Goal: Task Accomplishment & Management: Manage account settings

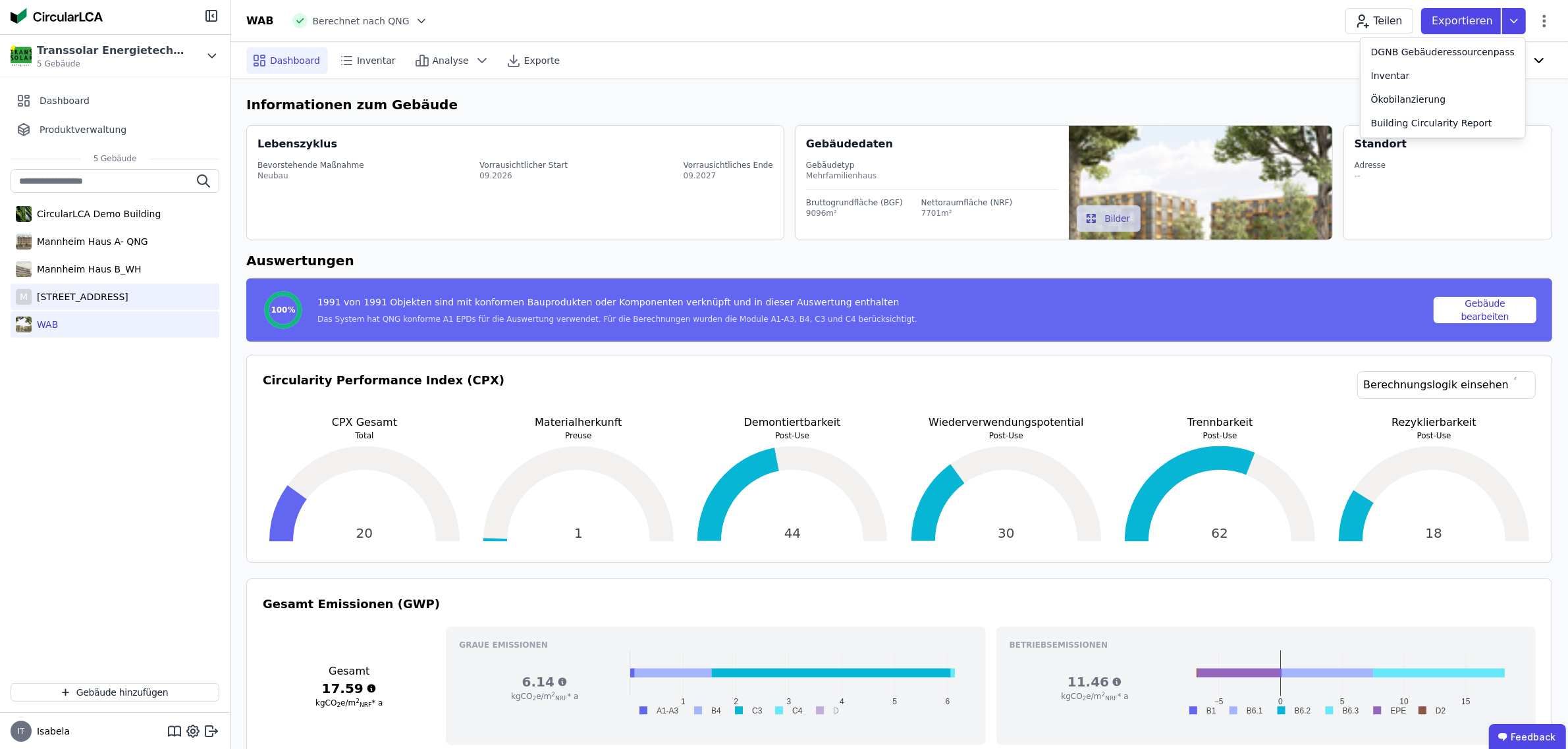
click at [126, 295] on div "[STREET_ADDRESS]" at bounding box center [80, 297] width 97 height 13
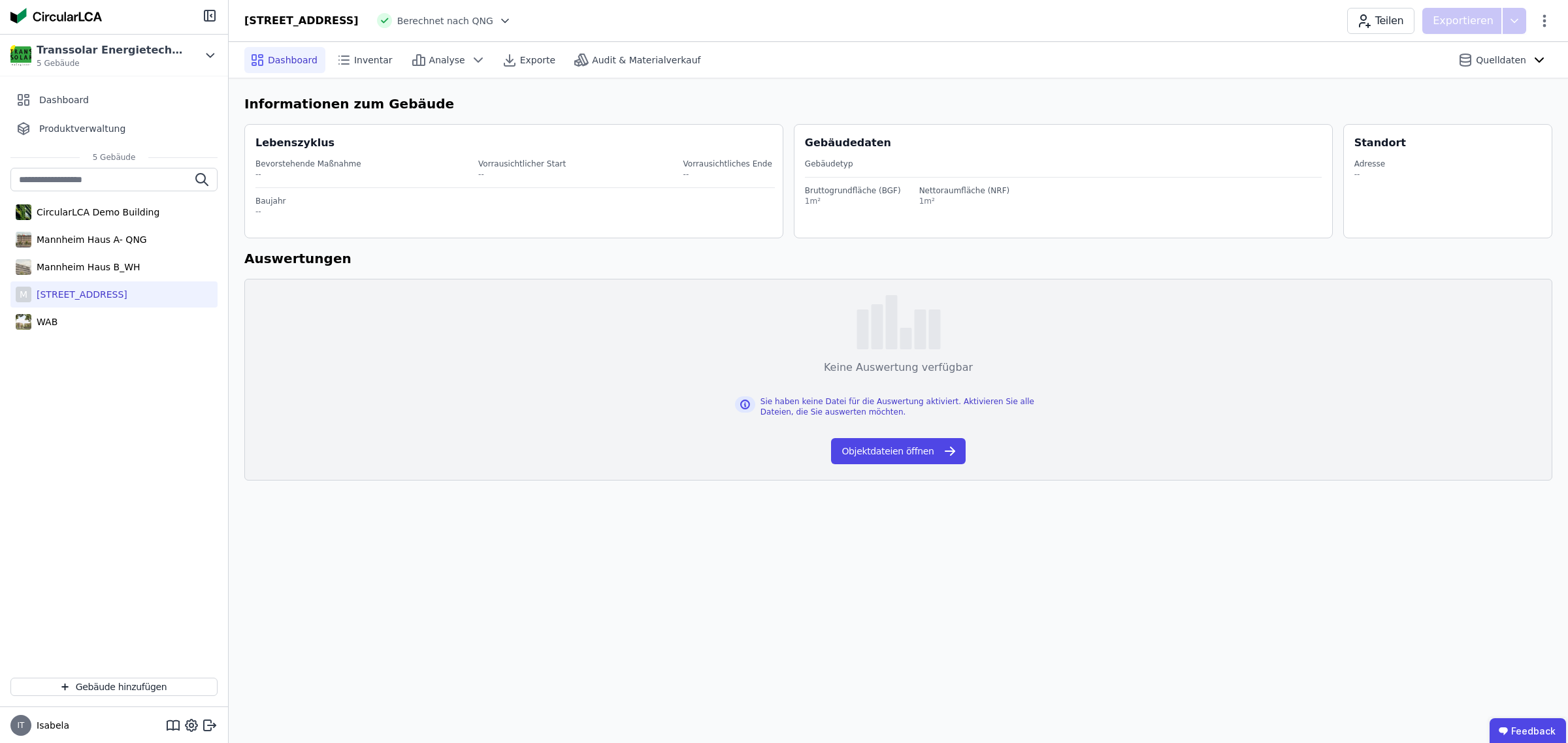
drag, startPoint x: 157, startPoint y: 287, endPoint x: 137, endPoint y: 295, distance: 21.5
click at [127, 295] on div "[STREET_ADDRESS]" at bounding box center [79, 295] width 96 height 13
click at [359, 21] on div "[STREET_ADDRESS]" at bounding box center [301, 21] width 114 height 16
click at [511, 17] on icon at bounding box center [505, 21] width 13 height 13
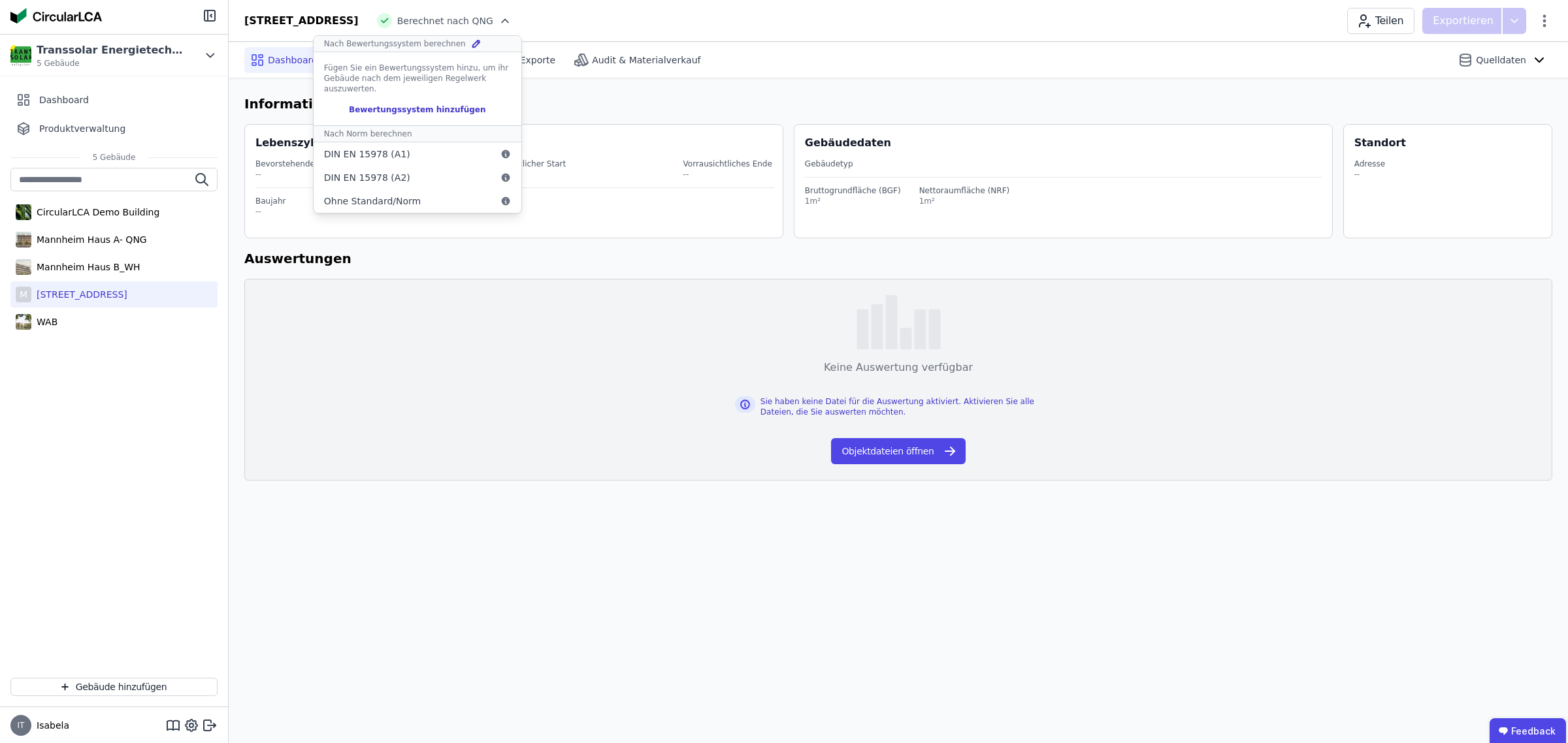
click at [642, 17] on div "[GEOGRAPHIC_DATA][STREET_ADDRESS] Berechnet nach QNG Nach Bewertungssystem bere…" at bounding box center [898, 21] width 1339 height 26
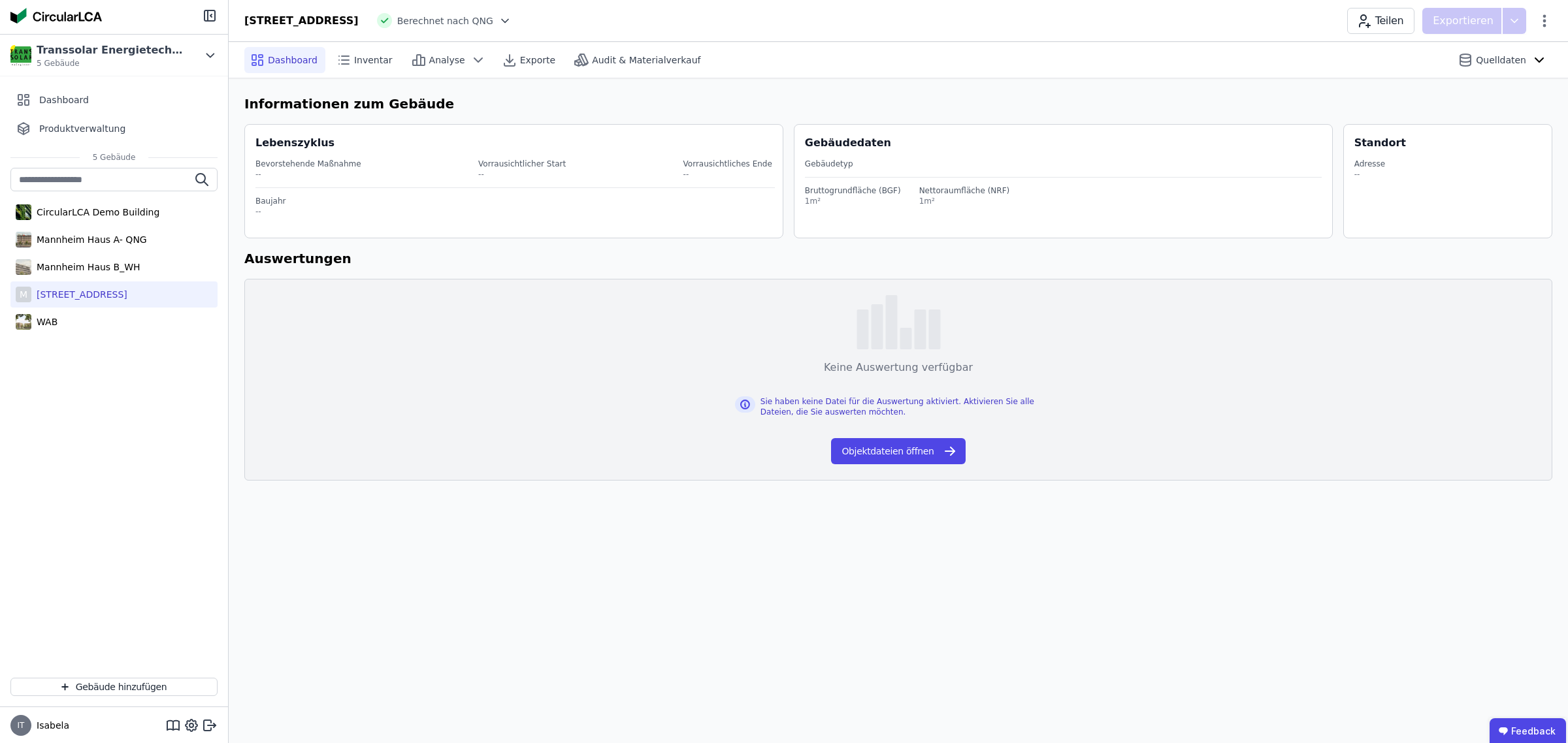
click at [511, 19] on icon at bounding box center [505, 21] width 13 height 13
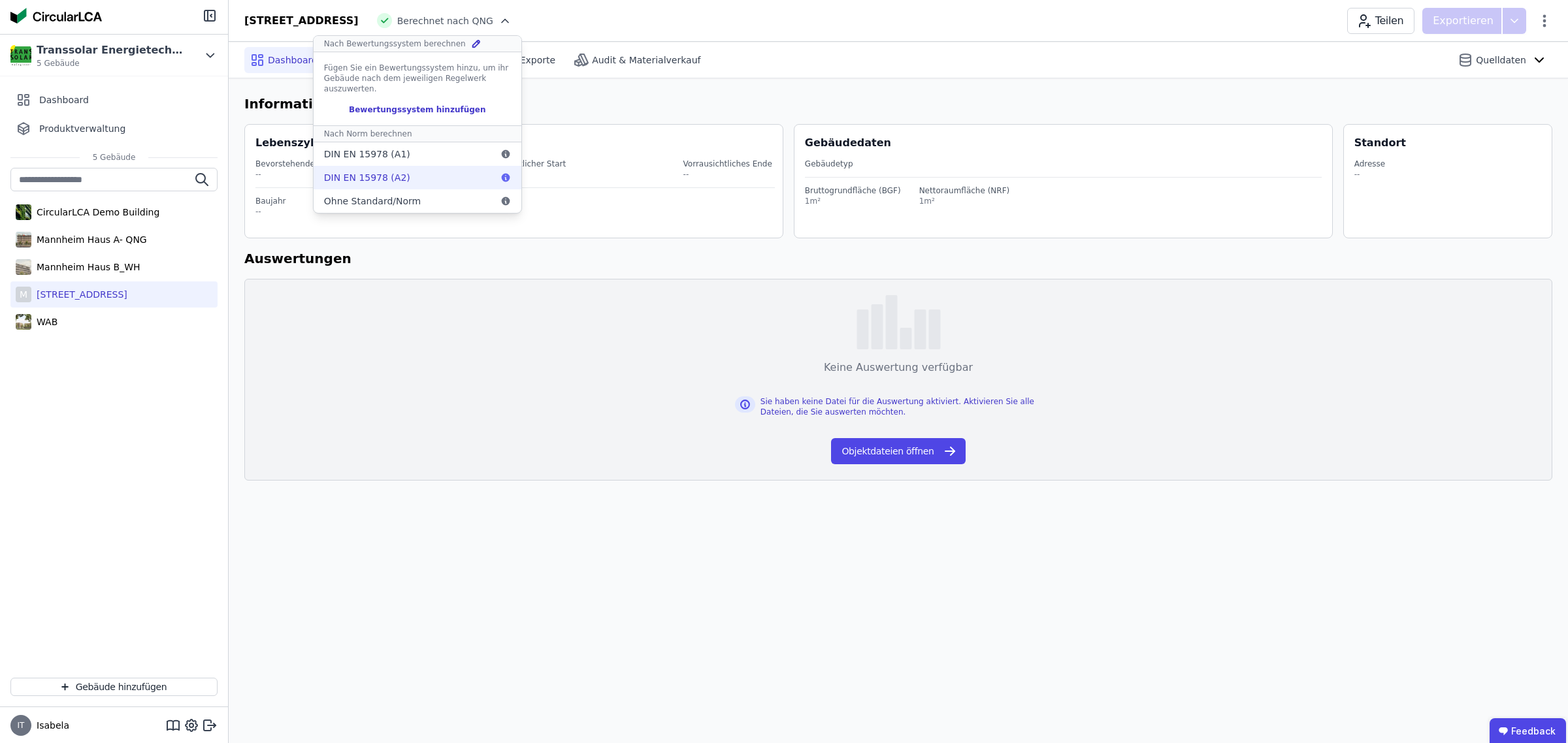
click at [473, 178] on div "DIN EN 15978 (A2)" at bounding box center [417, 177] width 208 height 23
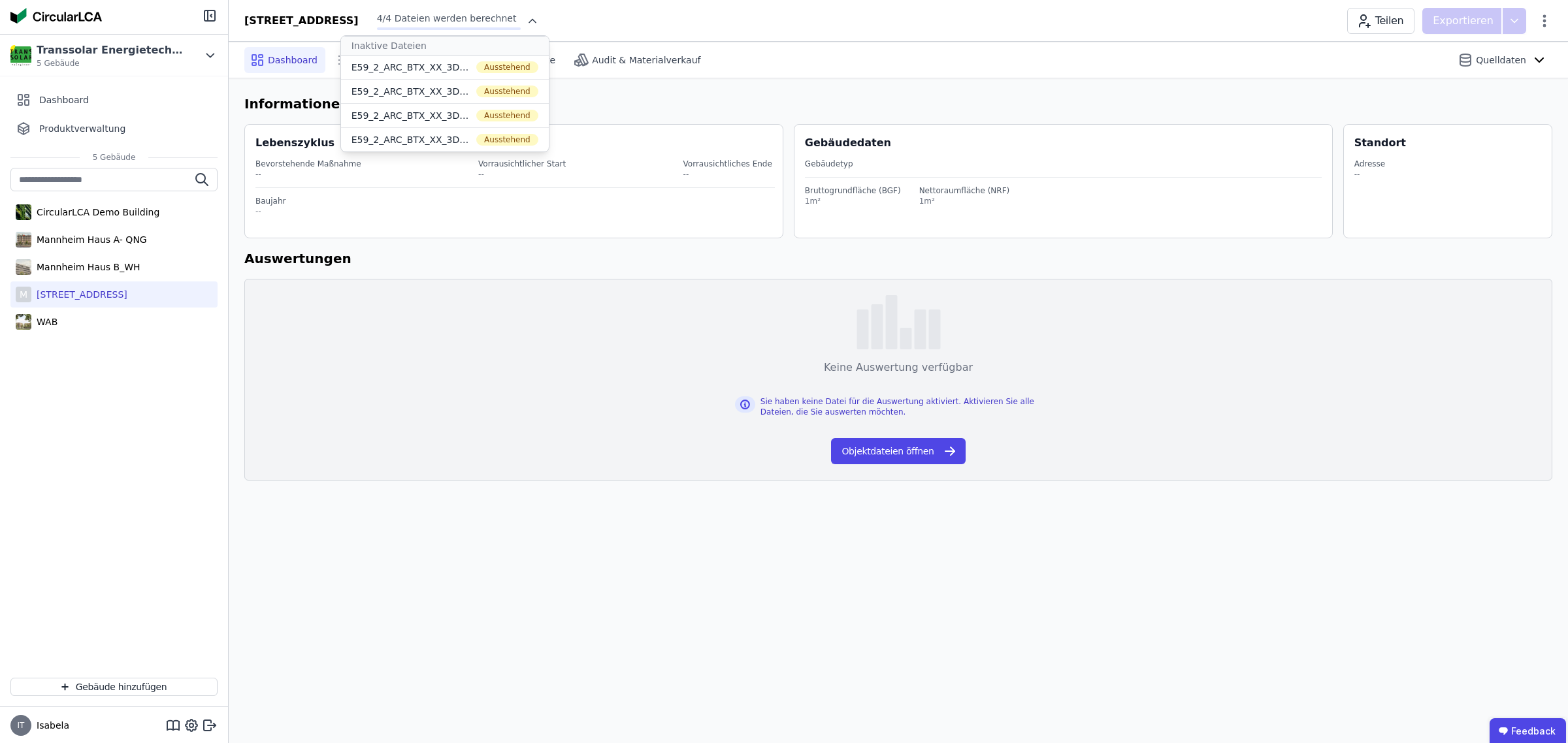
click at [539, 18] on div at bounding box center [529, 21] width 18 height 13
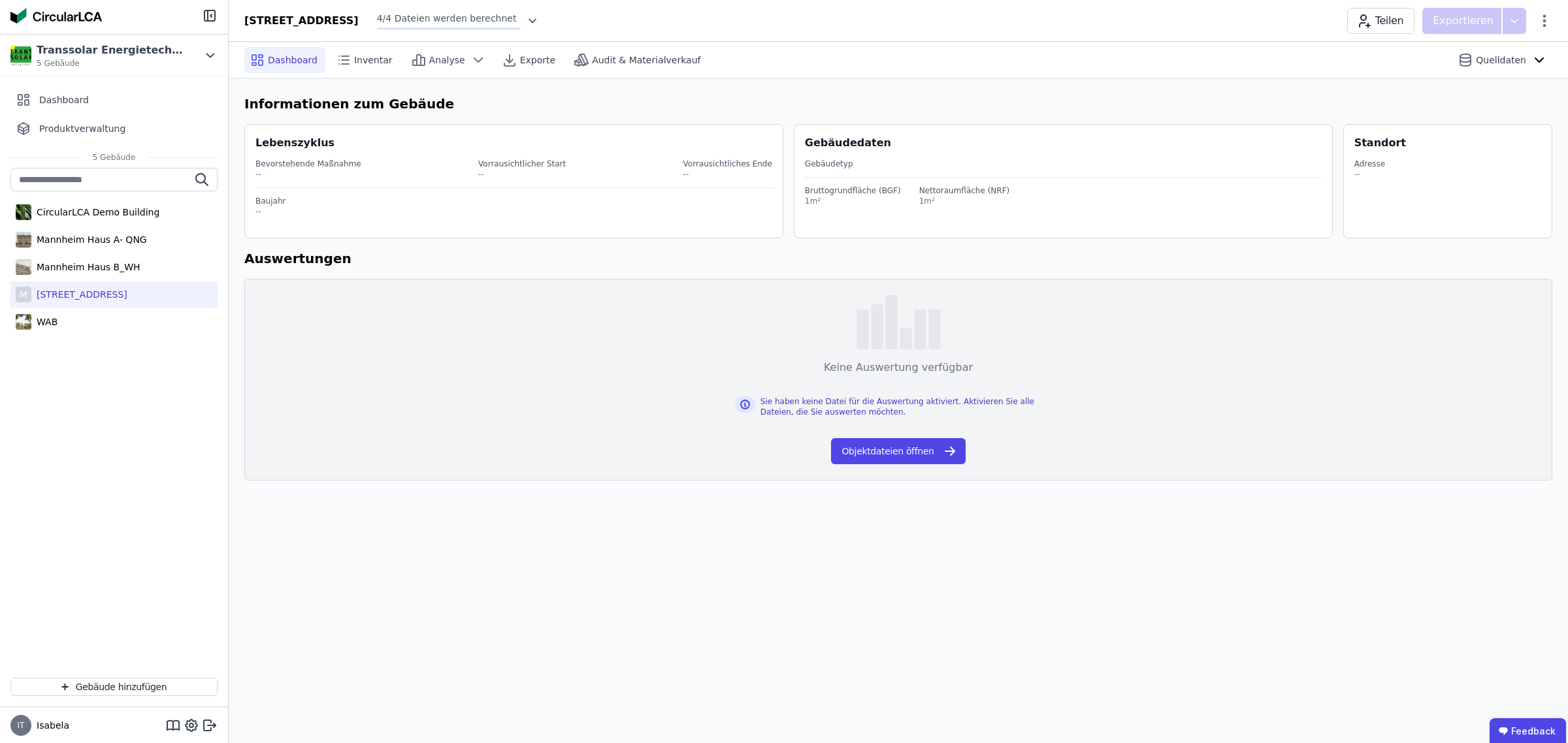
click at [539, 15] on icon at bounding box center [533, 21] width 13 height 13
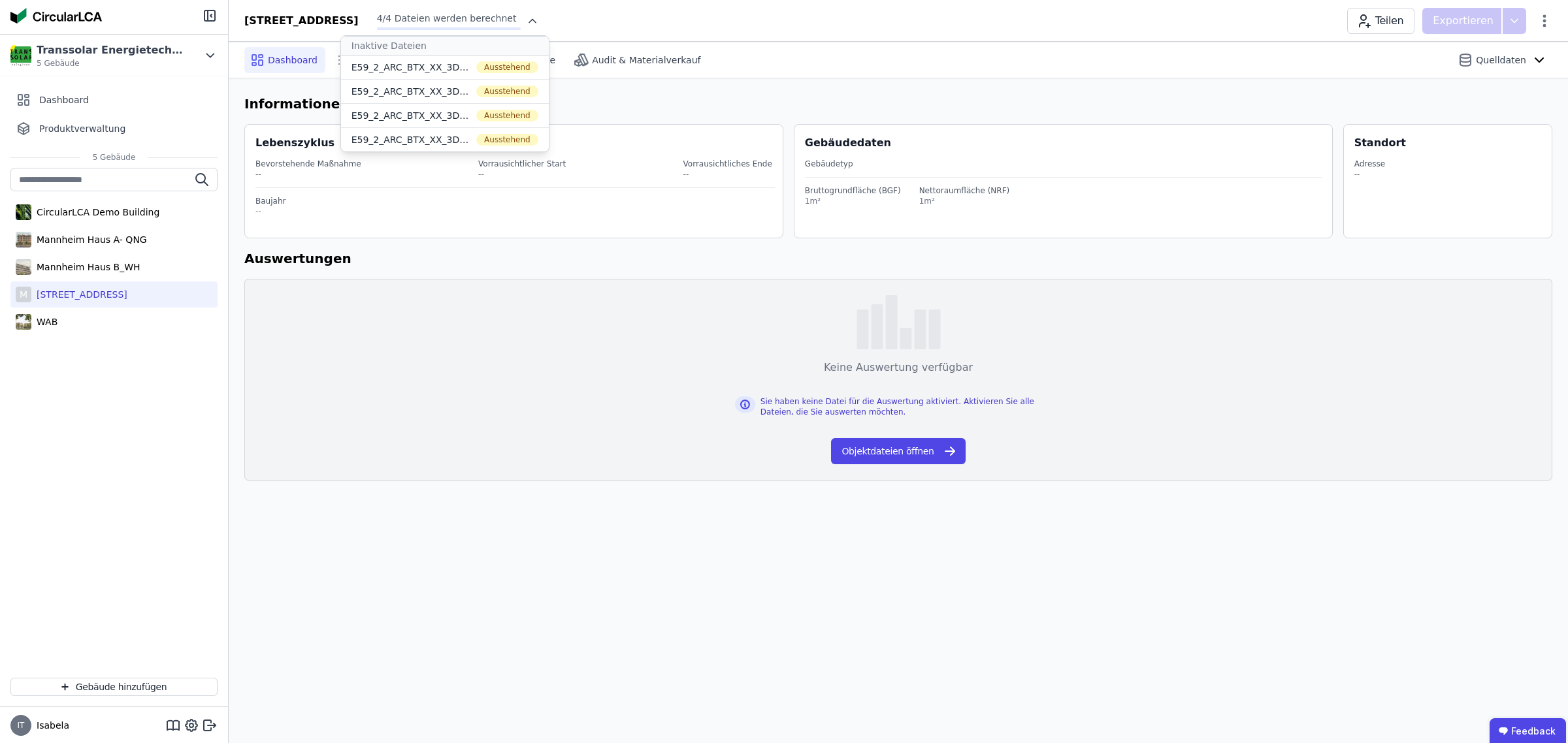
click at [667, 30] on div "[GEOGRAPHIC_DATA] [STREET_ADDRESS] 4/4 Dateien werden berechnet Inaktive Dateie…" at bounding box center [898, 21] width 1339 height 26
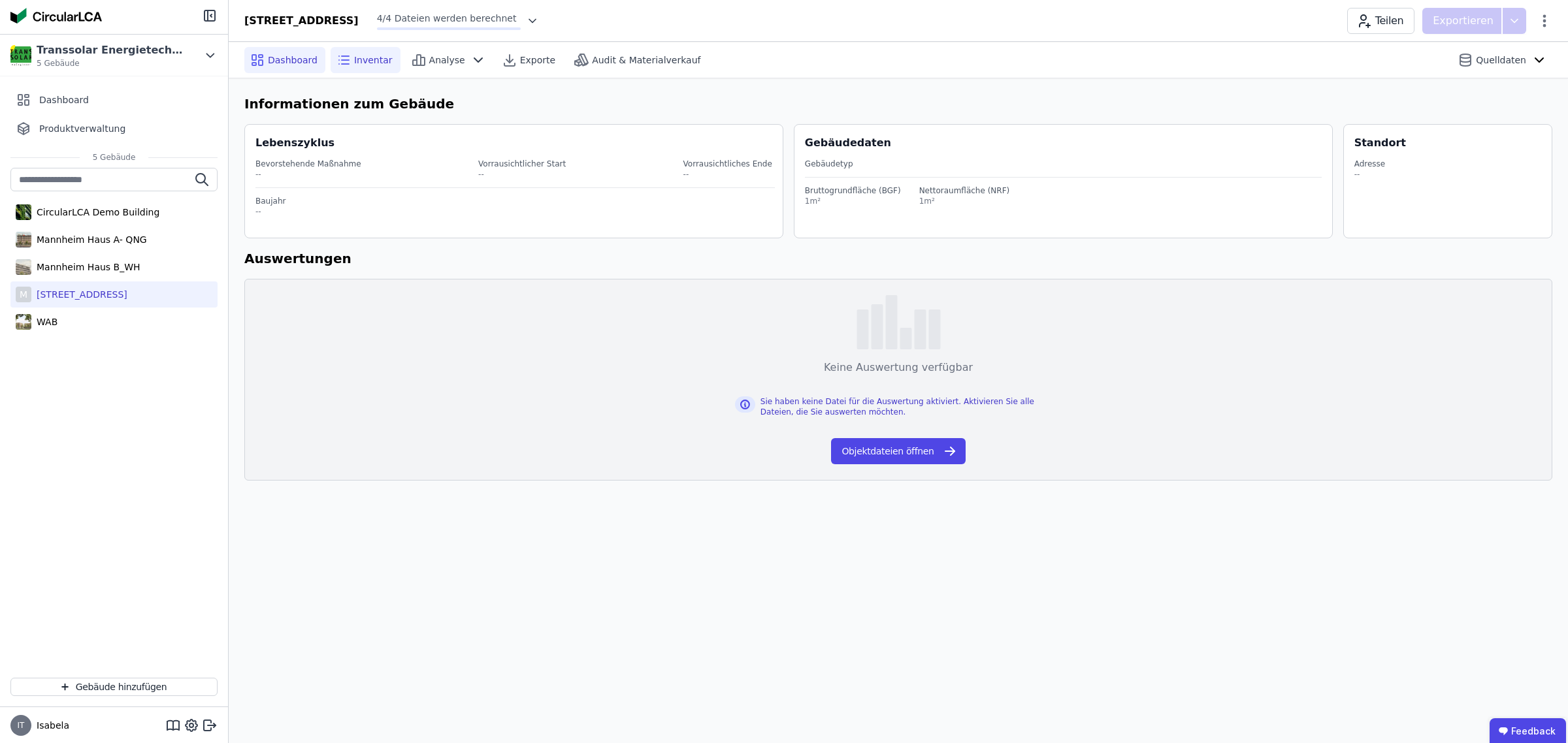
click at [357, 62] on span "Inventar" at bounding box center [373, 60] width 39 height 13
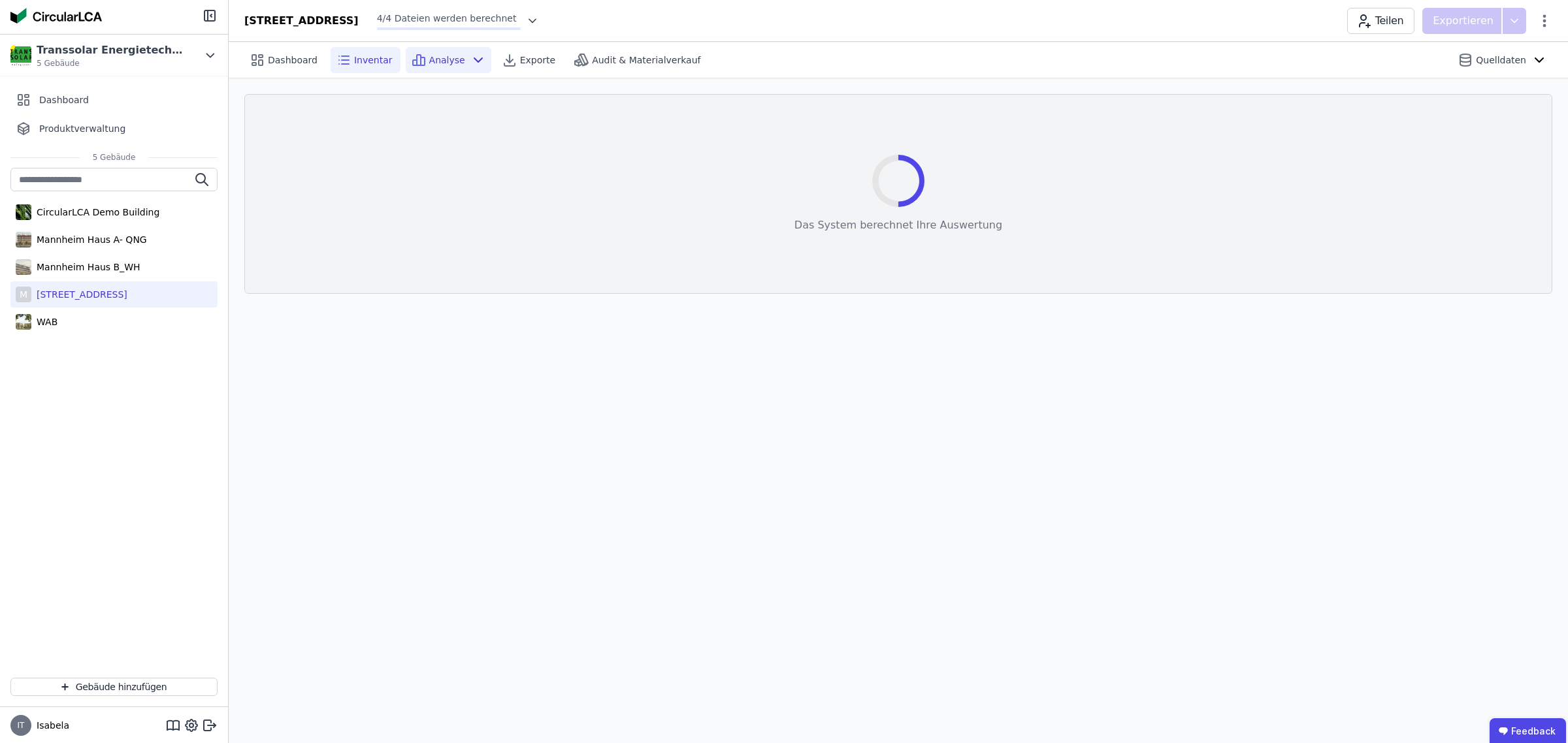
click at [438, 65] on span "Analyse" at bounding box center [447, 60] width 36 height 13
click at [295, 65] on span "Dashboard" at bounding box center [293, 60] width 49 height 13
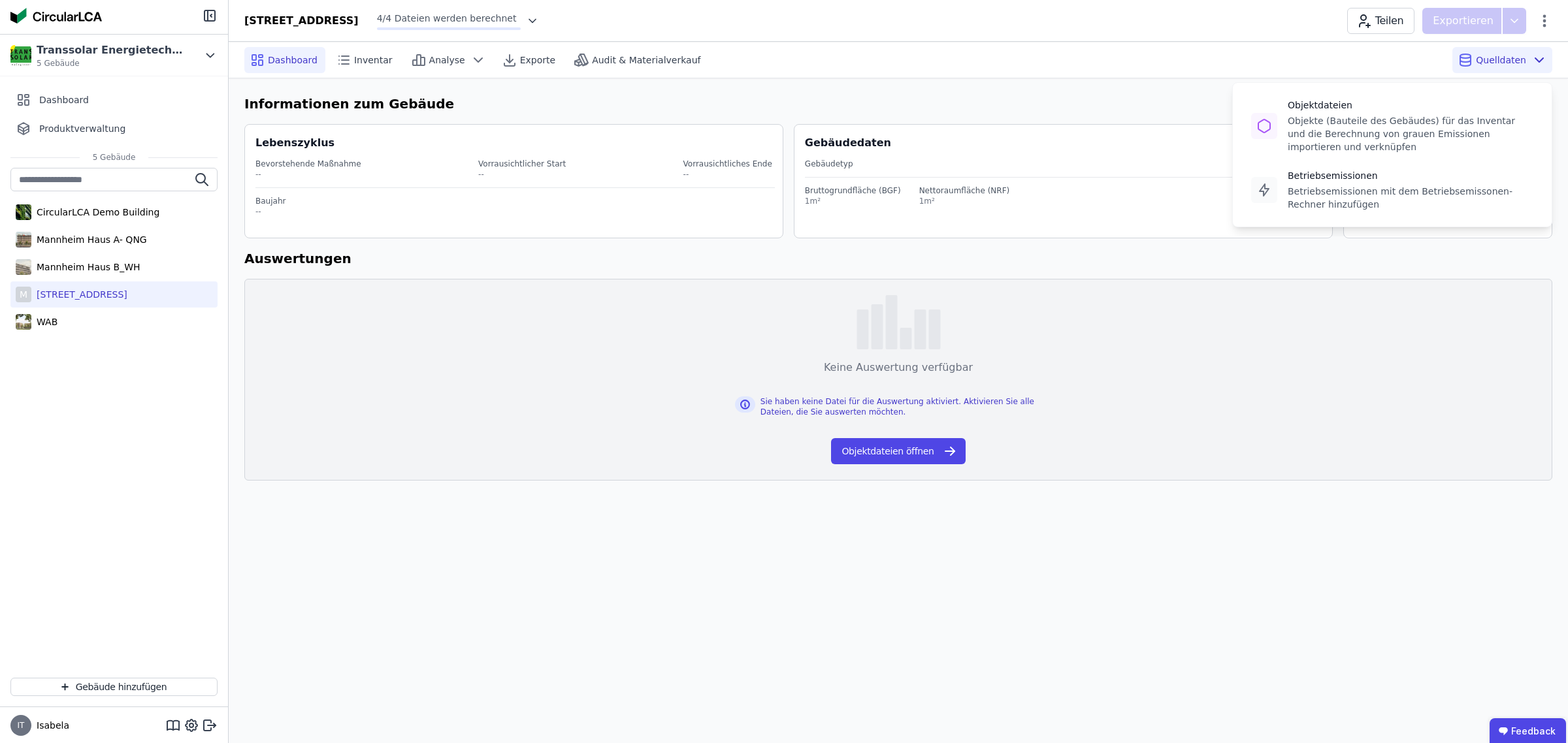
click at [1548, 52] on div "Quelldaten Objektdateien Objekte (Bauteile des Gebäudes) für das Inventar und d…" at bounding box center [1502, 60] width 100 height 26
click at [1547, 21] on icon at bounding box center [1544, 21] width 16 height 16
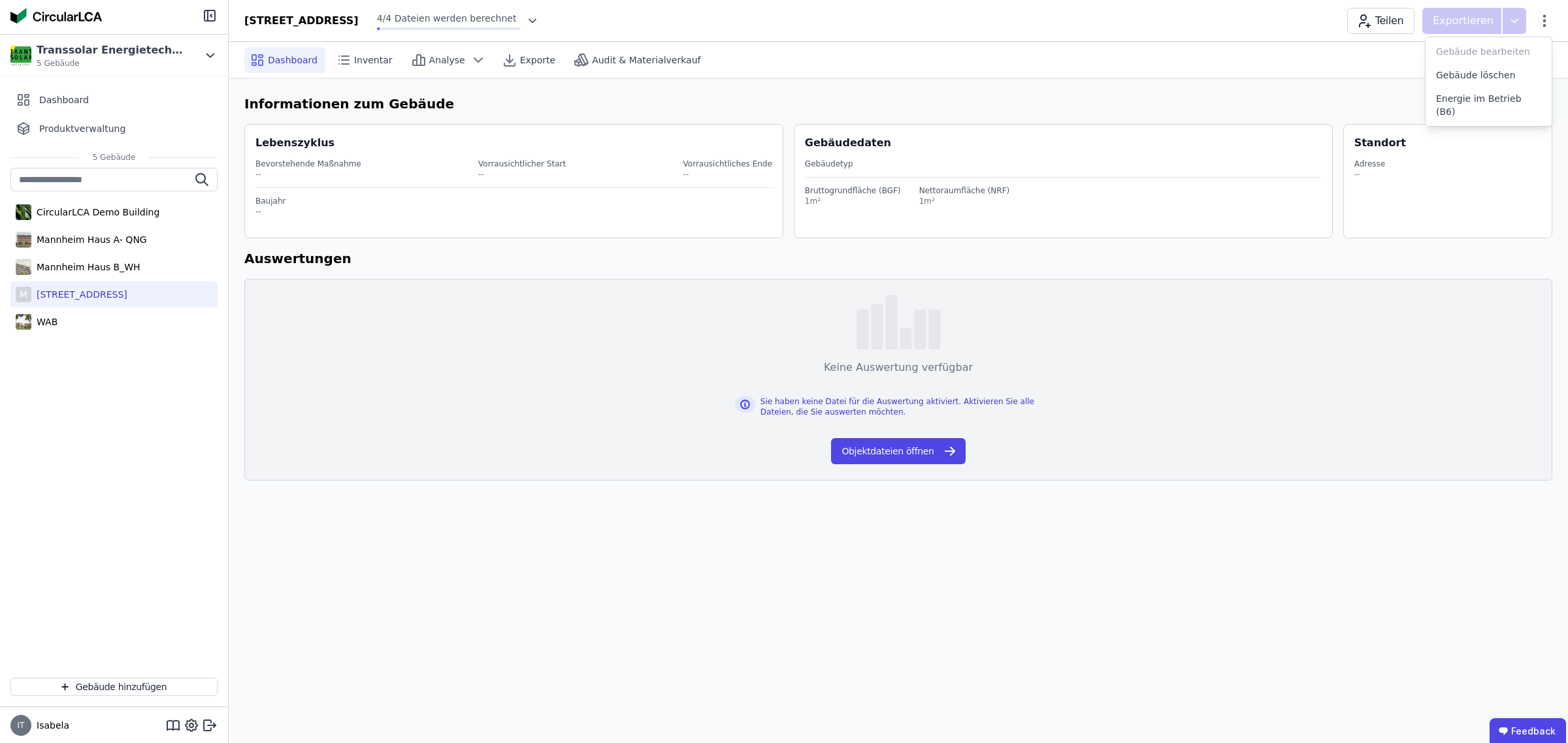
click at [1461, 51] on span "Gebäude bearbeiten" at bounding box center [1483, 52] width 94 height 13
click at [1313, 79] on div "Informationen zum Gebäude Lebenszyklus Bevorstehende Maßnahme -- Vorrausichtlic…" at bounding box center [898, 287] width 1339 height 418
click at [859, 460] on button "Objektdateien öffnen" at bounding box center [897, 450] width 134 height 26
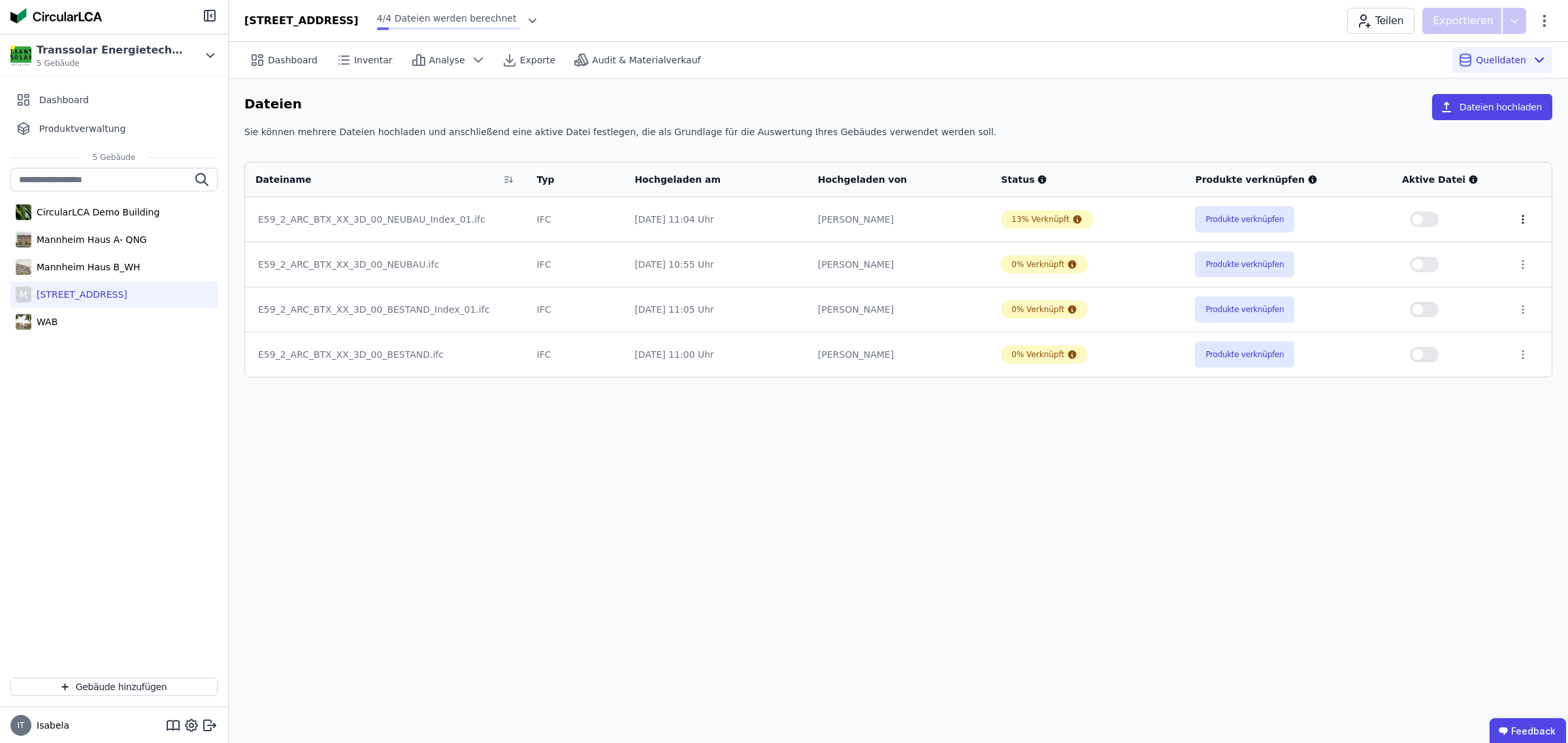
click at [1523, 220] on icon at bounding box center [1523, 219] width 12 height 12
click at [1509, 217] on div "Löschen" at bounding box center [1455, 217] width 131 height 21
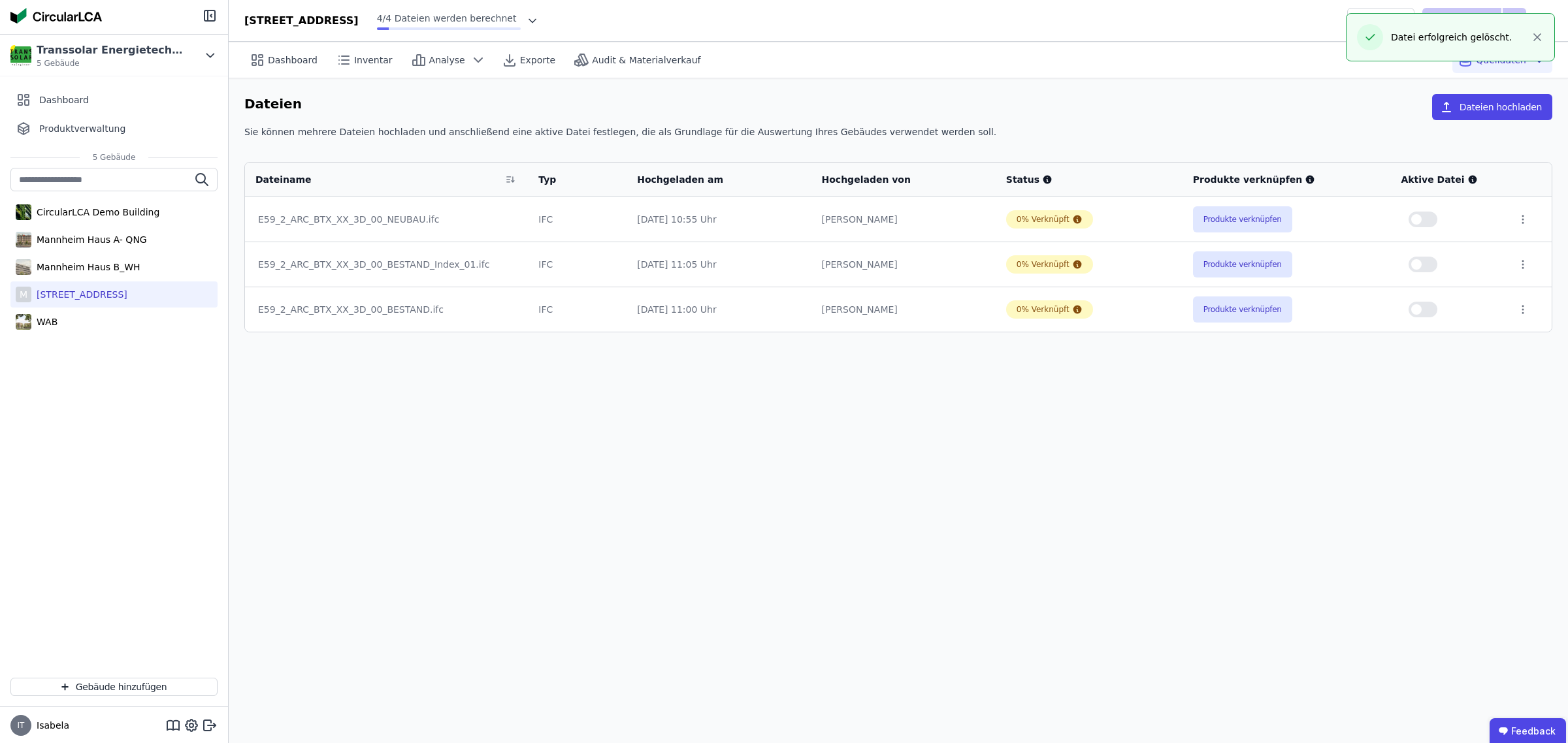
click at [1526, 222] on div at bounding box center [1529, 219] width 24 height 12
click at [1520, 219] on icon at bounding box center [1523, 219] width 12 height 12
click at [1491, 219] on div "Löschen" at bounding box center [1455, 217] width 131 height 21
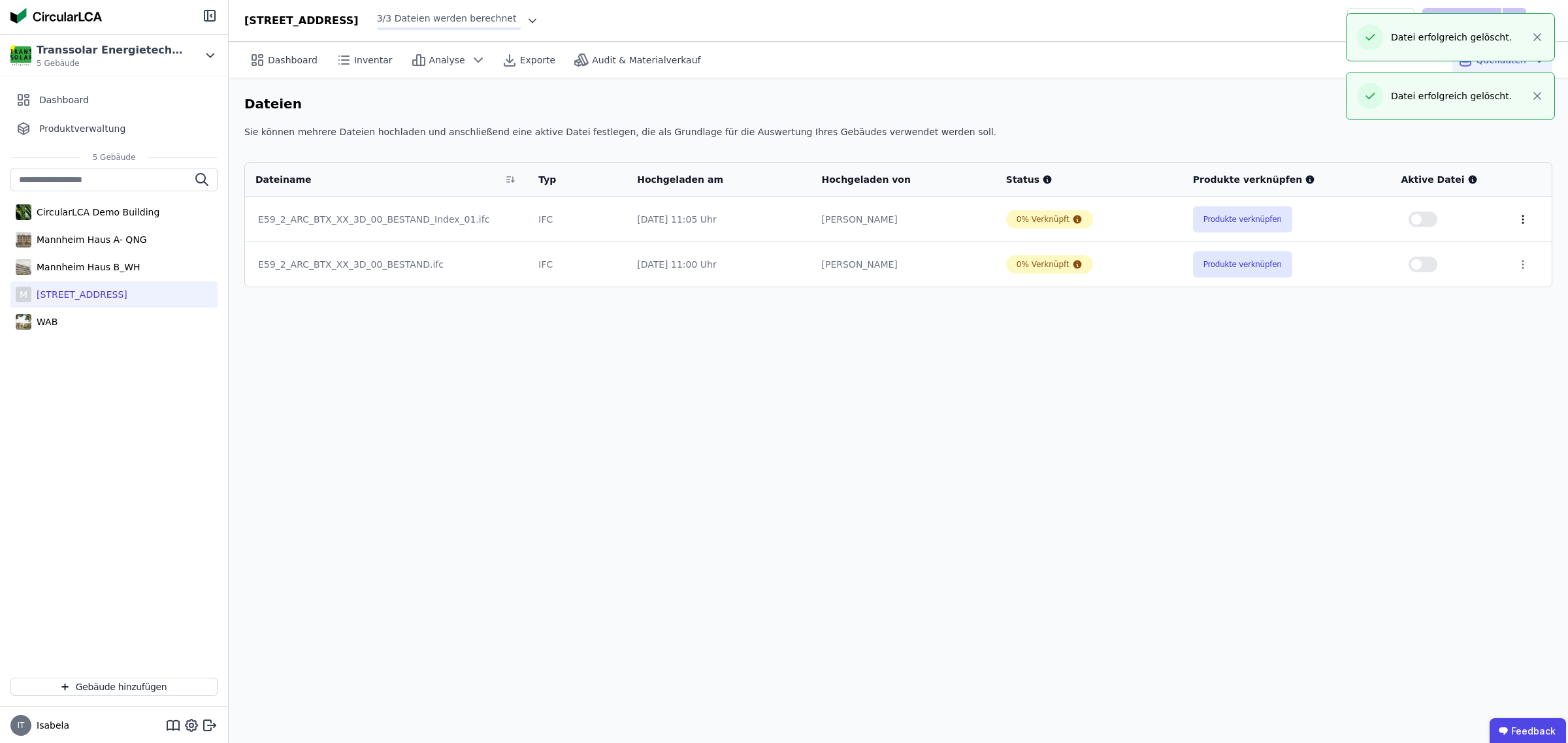
click at [1523, 223] on icon at bounding box center [1523, 219] width 12 height 12
click at [1479, 219] on div "Löschen" at bounding box center [1455, 217] width 131 height 21
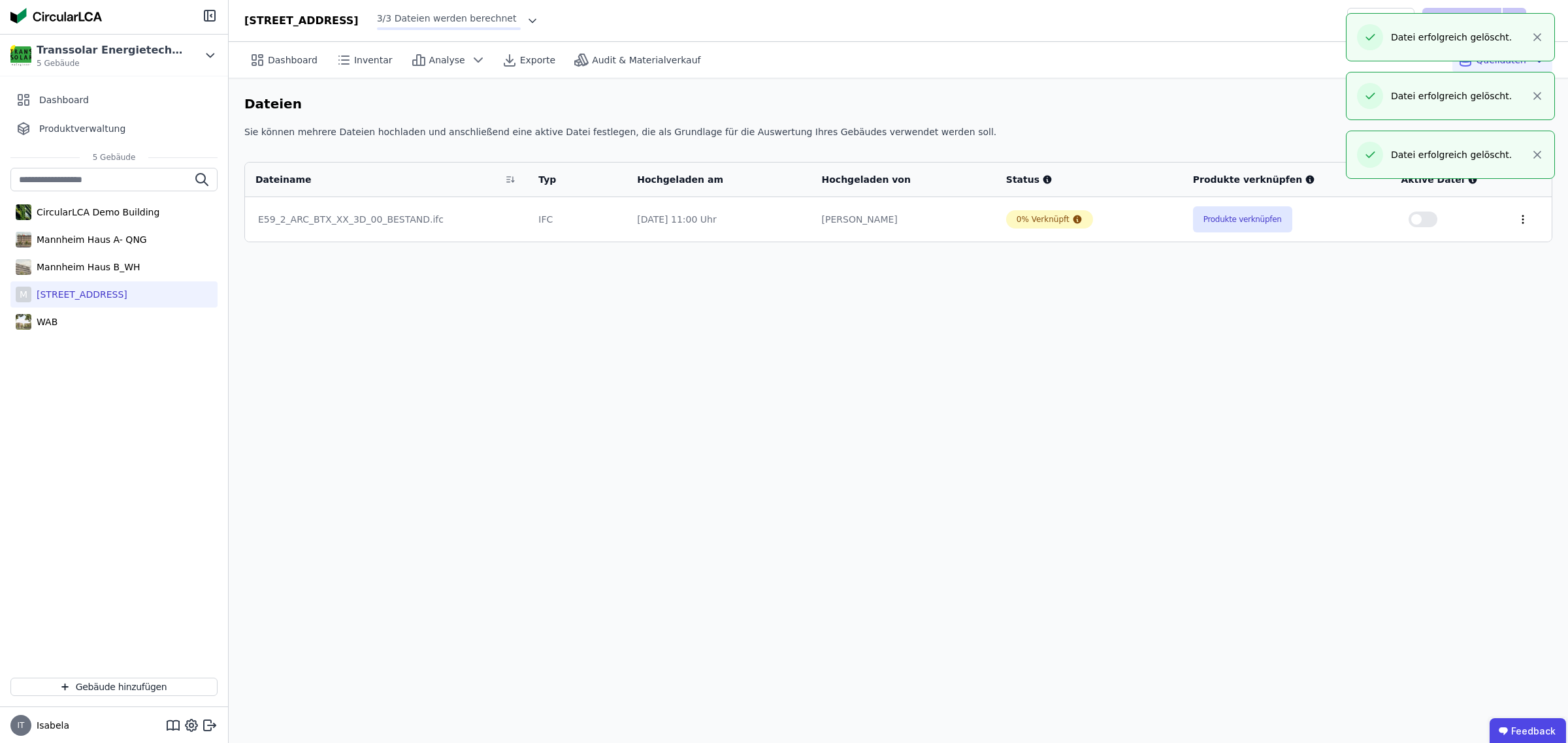
click at [1521, 224] on icon at bounding box center [1523, 219] width 12 height 12
click at [1465, 223] on div "Löschen" at bounding box center [1455, 217] width 131 height 21
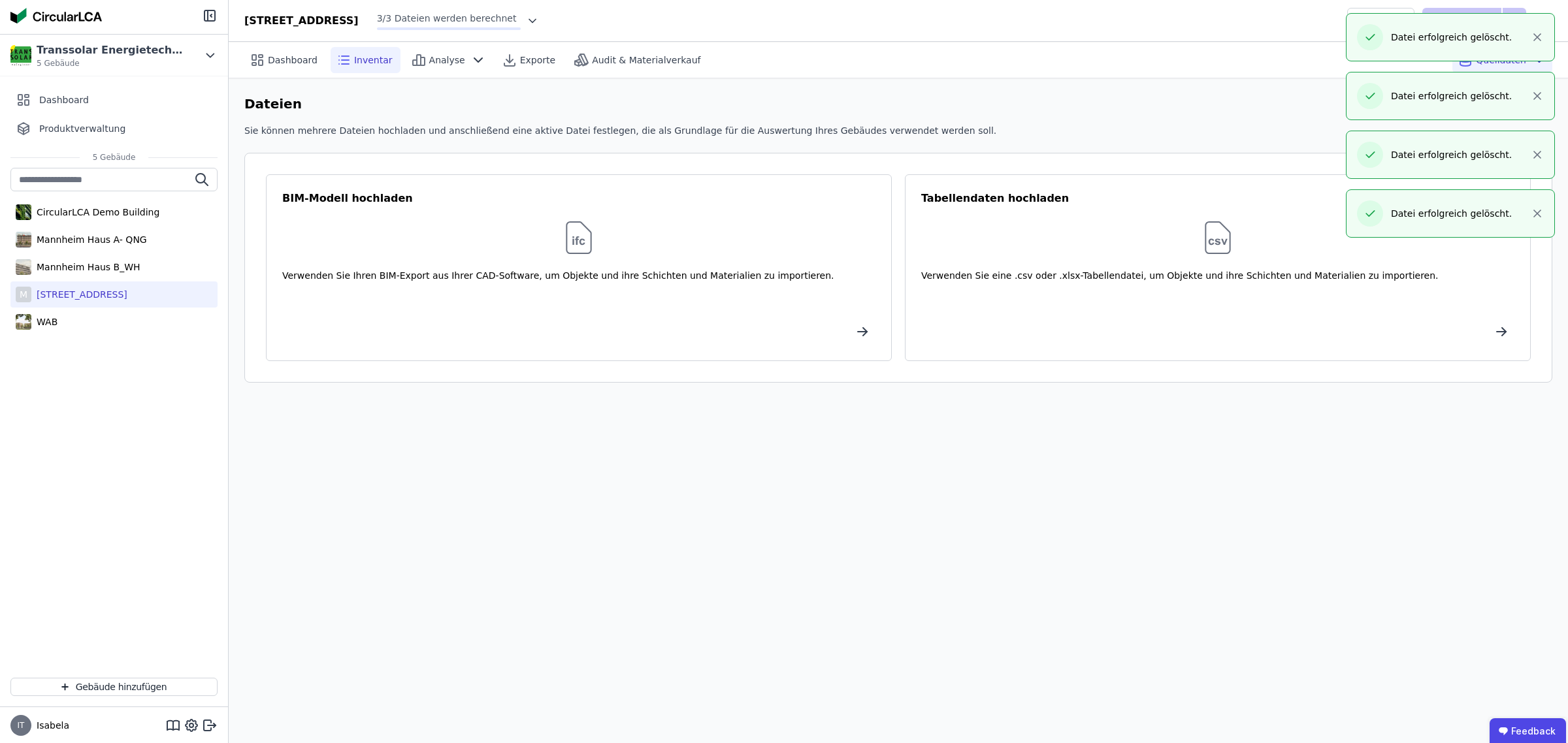
click at [371, 62] on span "Inventar" at bounding box center [373, 60] width 39 height 13
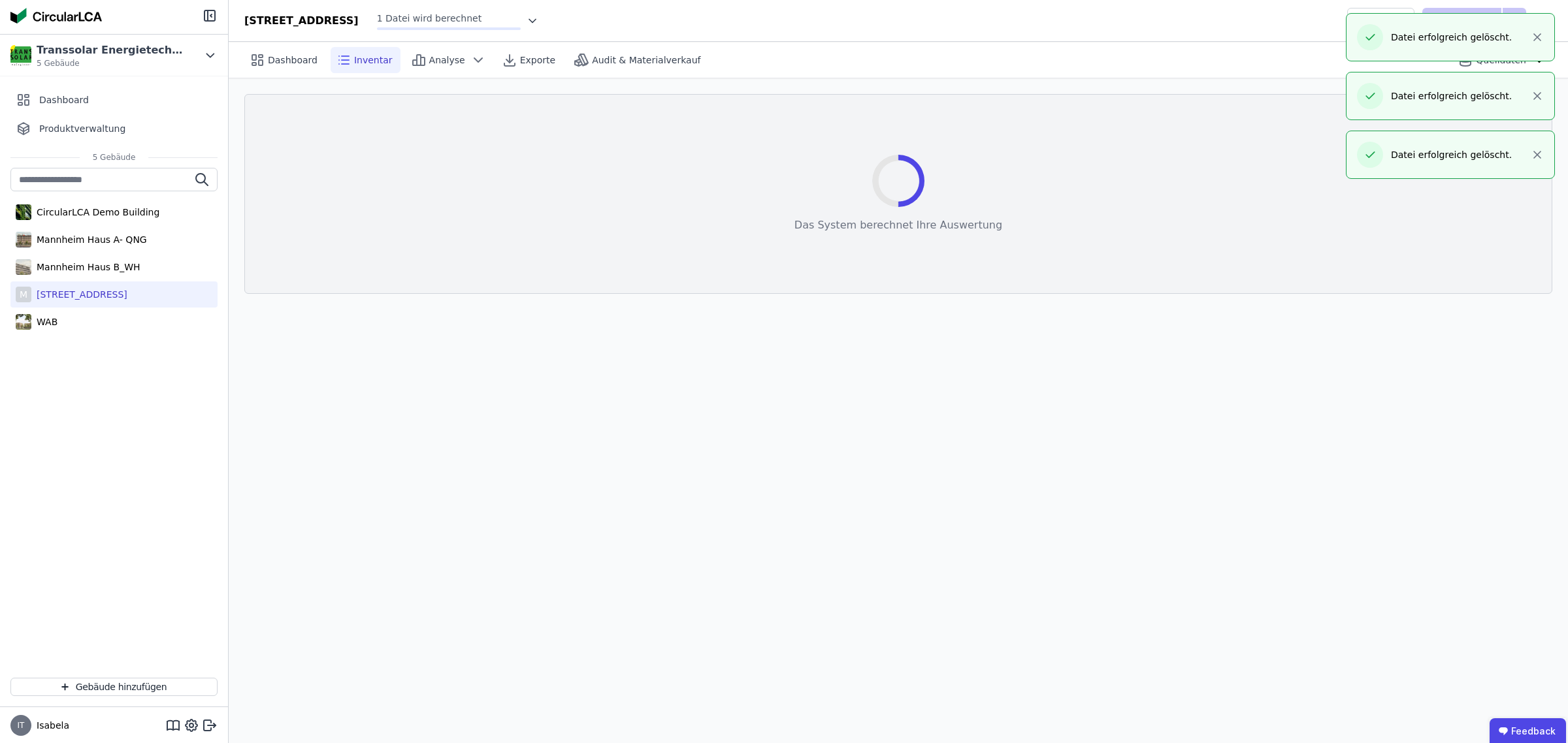
click at [539, 17] on icon at bounding box center [533, 21] width 13 height 13
click at [276, 49] on div "Dashboard" at bounding box center [284, 60] width 81 height 26
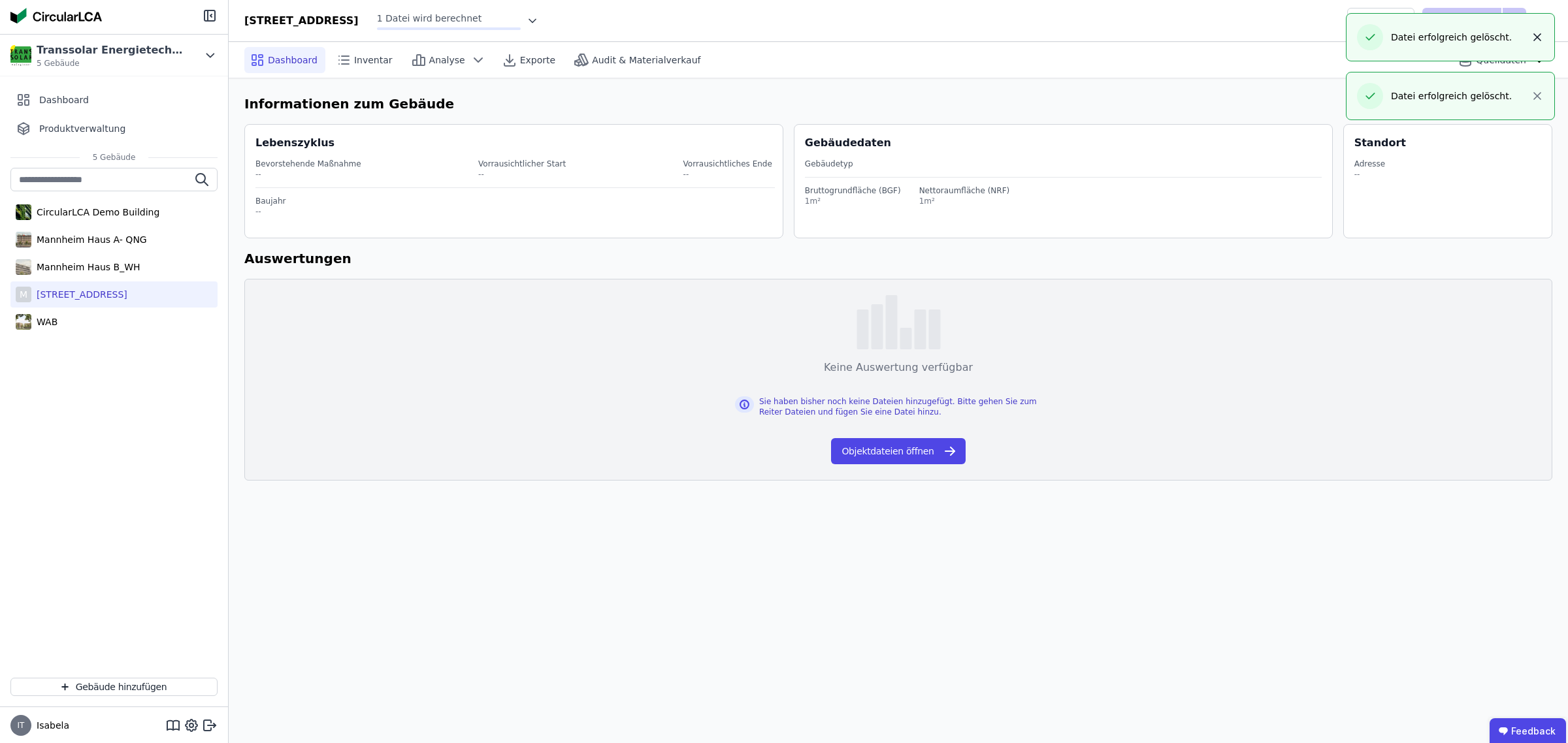
click at [1532, 39] on icon "button" at bounding box center [1537, 37] width 13 height 13
click at [1536, 37] on icon "button" at bounding box center [1537, 37] width 13 height 13
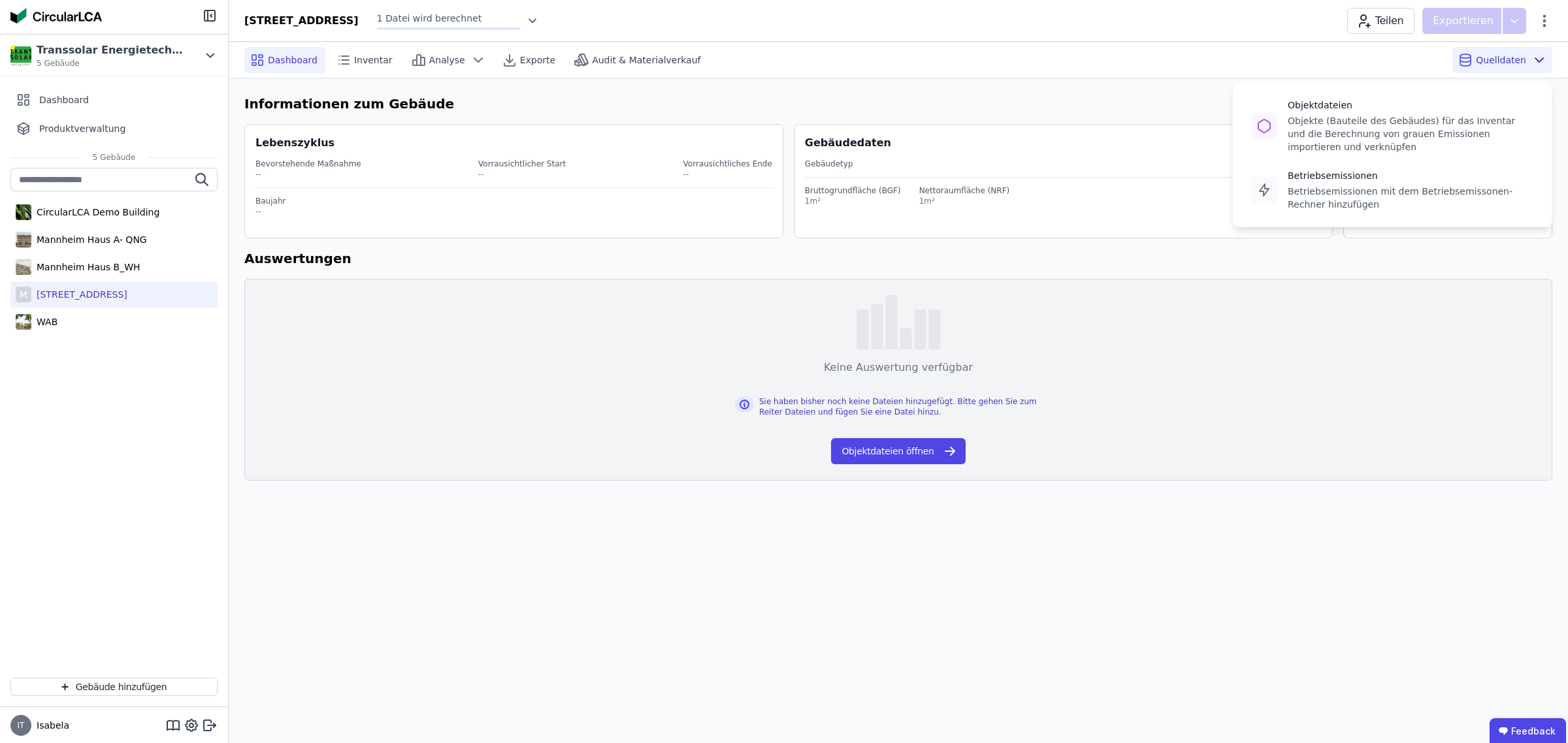
click at [1536, 53] on icon at bounding box center [1539, 60] width 16 height 16
click at [1545, 13] on icon at bounding box center [1544, 21] width 16 height 16
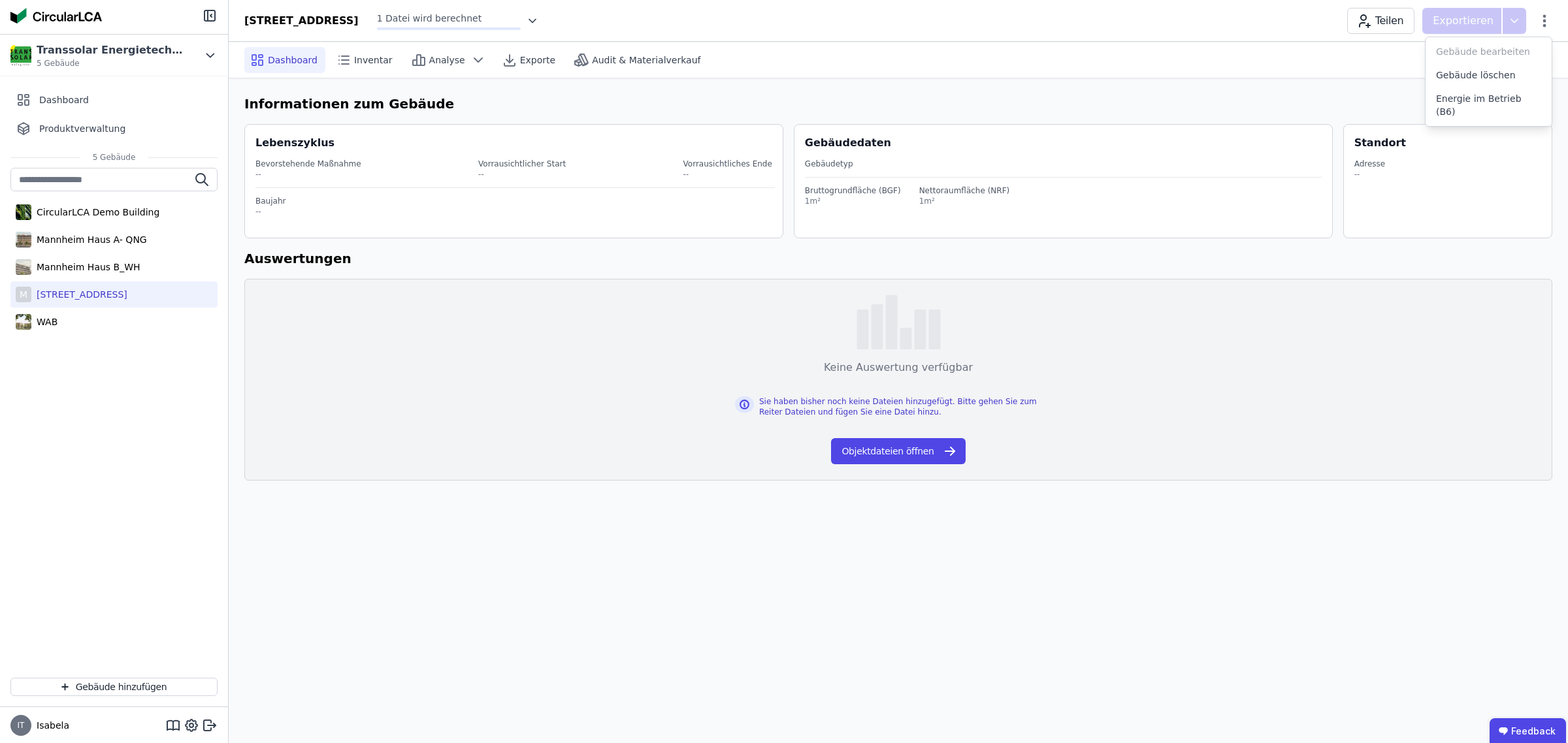
click at [695, 527] on div "Dashboard Inventar Analyse Exporte Audit & Materialverkauf Quelldaten Informati…" at bounding box center [898, 392] width 1339 height 701
click at [363, 59] on span "Inventar" at bounding box center [373, 60] width 39 height 13
